Goal: Task Accomplishment & Management: Manage account settings

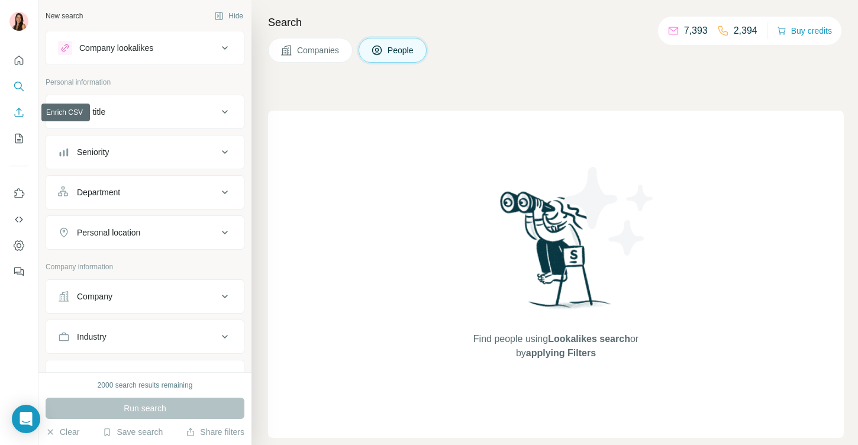
click at [18, 112] on icon "Enrich CSV" at bounding box center [19, 112] width 12 height 12
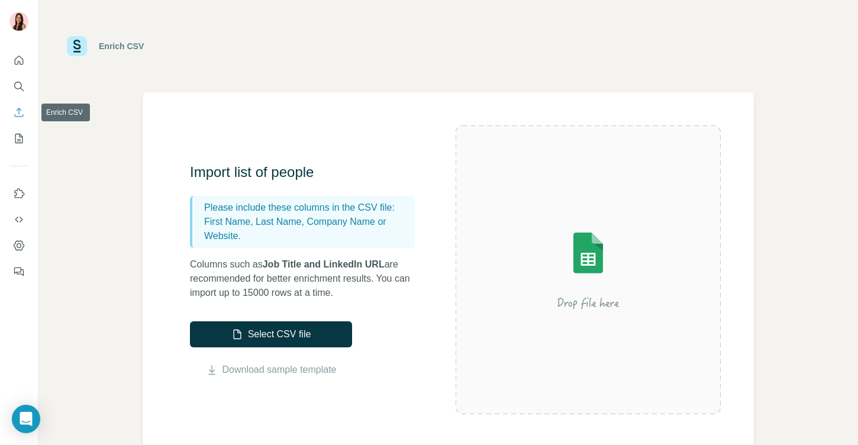
click at [19, 143] on icon "My lists" at bounding box center [19, 139] width 12 height 12
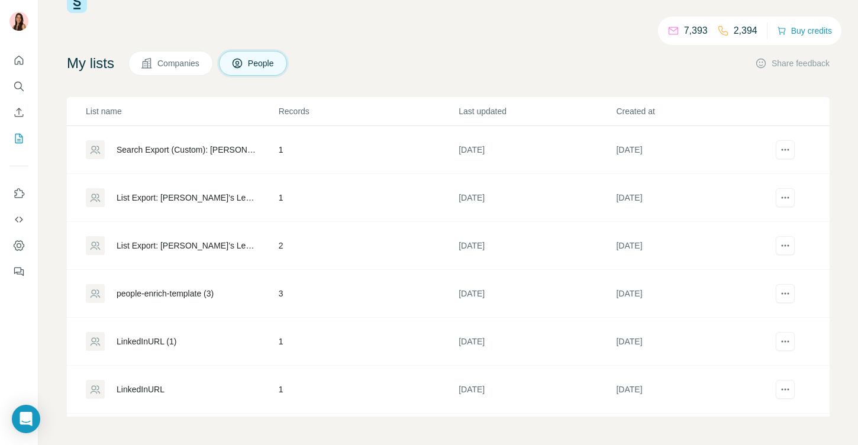
click at [163, 60] on span "Companies" at bounding box center [178, 63] width 43 height 12
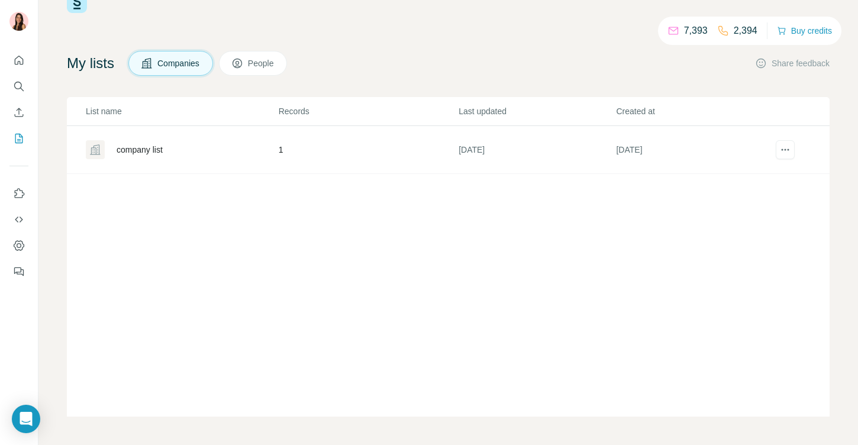
click at [275, 66] on span "People" at bounding box center [261, 63] width 27 height 12
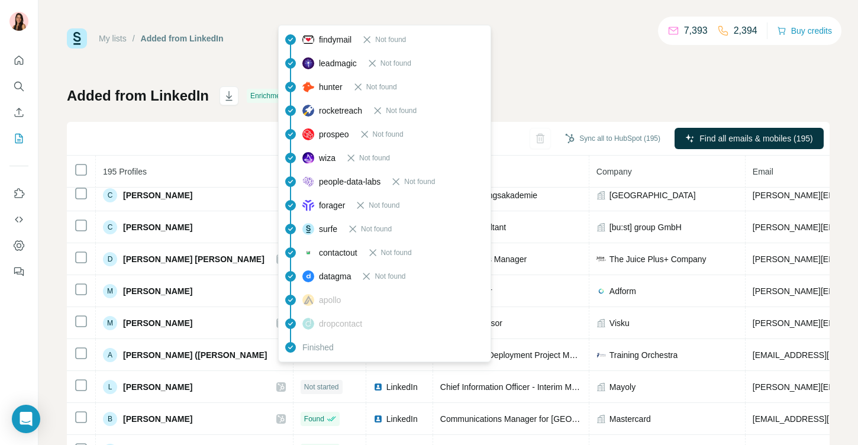
scroll to position [678, 0]
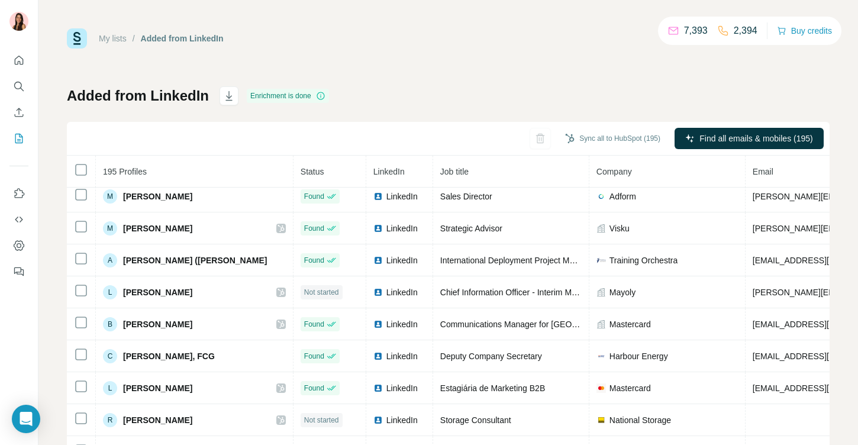
click at [21, 137] on icon "My lists" at bounding box center [19, 139] width 12 height 12
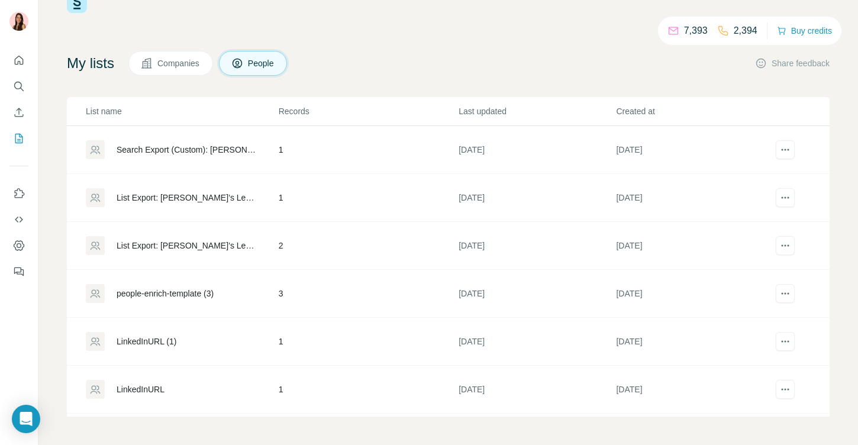
scroll to position [189, 0]
